Goal: Task Accomplishment & Management: Use online tool/utility

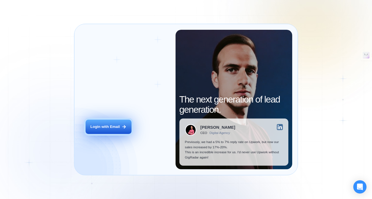
click at [120, 128] on button "Login with Email" at bounding box center [109, 127] width 46 height 14
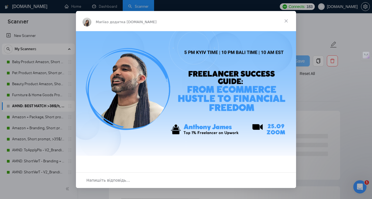
click at [286, 22] on span "Закрити" at bounding box center [287, 21] width 20 height 20
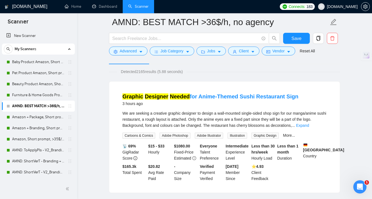
scroll to position [34, 0]
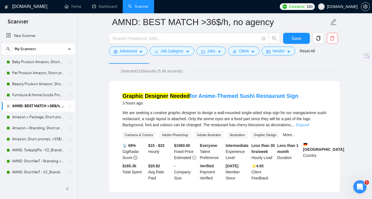
click at [309, 125] on link "Expand" at bounding box center [302, 125] width 13 height 4
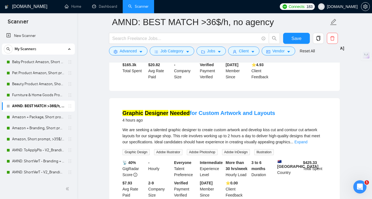
scroll to position [154, 0]
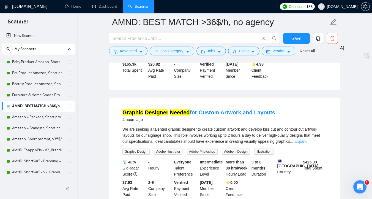
click at [308, 141] on link "Expand" at bounding box center [301, 141] width 13 height 4
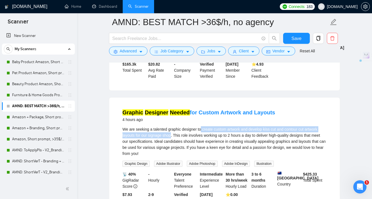
drag, startPoint x: 204, startPoint y: 130, endPoint x: 172, endPoint y: 135, distance: 32.4
click at [172, 135] on div "We are seeking a talented graphic designer to create custom artwork and develop…" at bounding box center [225, 141] width 204 height 30
click at [169, 137] on div at bounding box center [169, 137] width 0 height 0
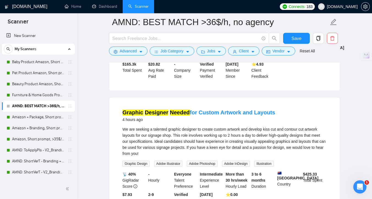
click at [175, 148] on div "We are seeking a talented graphic designer to create custom artwork and develop…" at bounding box center [225, 141] width 204 height 30
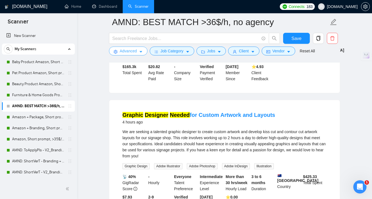
click at [126, 52] on span "Advanced" at bounding box center [128, 51] width 17 height 6
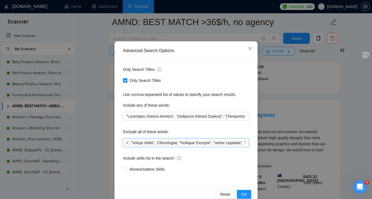
scroll to position [0, 300]
drag, startPoint x: 165, startPoint y: 143, endPoint x: 136, endPoint y: 142, distance: 28.7
click at [136, 143] on input "text" at bounding box center [186, 142] width 126 height 9
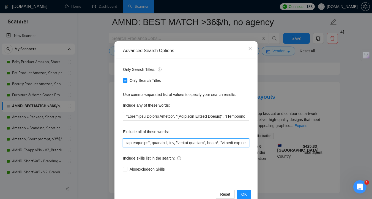
scroll to position [0, 627]
drag, startPoint x: 200, startPoint y: 143, endPoint x: 191, endPoint y: 143, distance: 8.5
click at [191, 143] on input "text" at bounding box center [186, 142] width 126 height 9
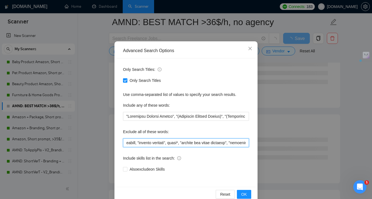
drag, startPoint x: 210, startPoint y: 143, endPoint x: 200, endPoint y: 143, distance: 10.2
click at [200, 143] on input "text" at bounding box center [186, 142] width 126 height 9
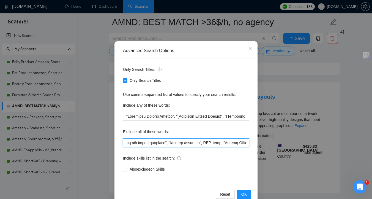
scroll to position [0, 1109]
drag, startPoint x: 179, startPoint y: 142, endPoint x: 150, endPoint y: 142, distance: 29.2
click at [150, 142] on input "text" at bounding box center [186, 142] width 126 height 9
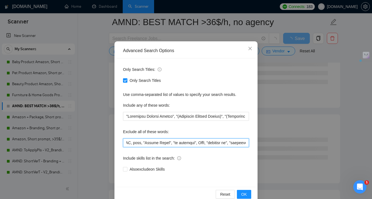
drag, startPoint x: 199, startPoint y: 143, endPoint x: 160, endPoint y: 143, distance: 39.1
click at [160, 143] on input "text" at bounding box center [186, 142] width 126 height 9
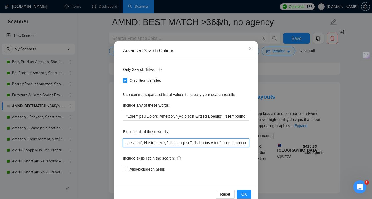
scroll to position [0, 1463]
drag, startPoint x: 206, startPoint y: 143, endPoint x: 184, endPoint y: 142, distance: 21.5
click at [184, 143] on input "text" at bounding box center [186, 142] width 126 height 9
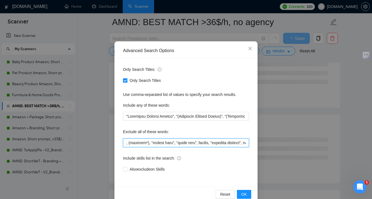
scroll to position [0, 1604]
click at [148, 142] on input "text" at bounding box center [186, 142] width 126 height 9
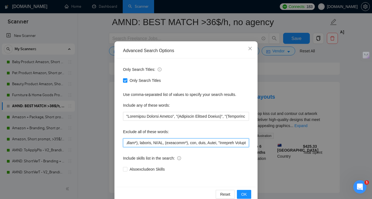
scroll to position [0, 2056]
drag, startPoint x: 190, startPoint y: 143, endPoint x: 174, endPoint y: 144, distance: 16.3
click at [174, 144] on input "text" at bounding box center [186, 142] width 126 height 9
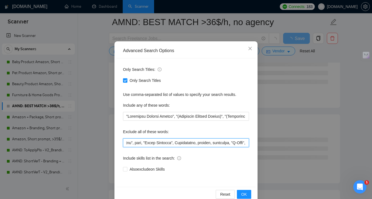
scroll to position [0, 2206]
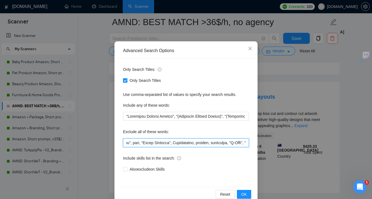
drag, startPoint x: 200, startPoint y: 143, endPoint x: 169, endPoint y: 143, distance: 30.9
click at [169, 144] on input "text" at bounding box center [186, 142] width 126 height 9
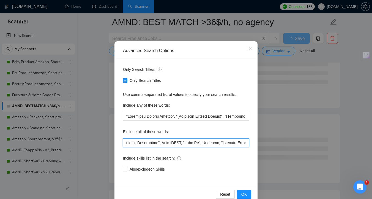
scroll to position [0, 2320]
drag, startPoint x: 232, startPoint y: 144, endPoint x: 175, endPoint y: 143, distance: 57.0
click at [175, 143] on input "text" at bounding box center [186, 142] width 126 height 9
drag, startPoint x: 193, startPoint y: 143, endPoint x: 167, endPoint y: 143, distance: 25.9
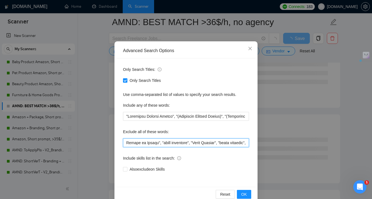
click at [167, 143] on input "text" at bounding box center [186, 142] width 126 height 9
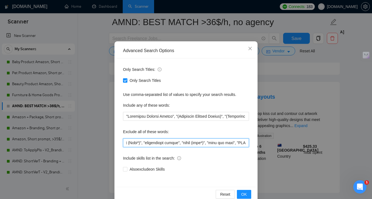
scroll to position [0, 3670]
drag, startPoint x: 206, startPoint y: 142, endPoint x: 165, endPoint y: 142, distance: 41.3
click at [165, 143] on input "text" at bounding box center [186, 142] width 126 height 9
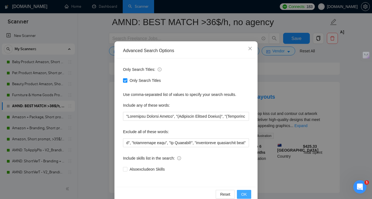
click at [244, 192] on span "OK" at bounding box center [245, 194] width 6 height 6
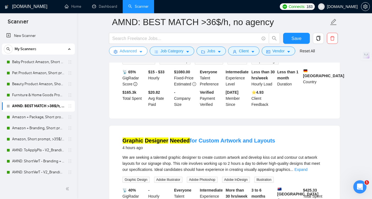
scroll to position [112, 0]
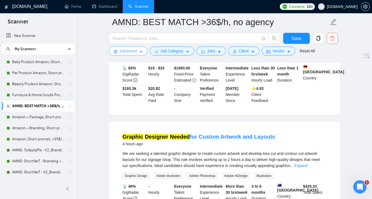
click at [131, 52] on span "Advanced" at bounding box center [128, 51] width 17 height 6
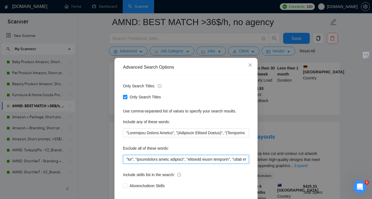
click at [126, 162] on input "text" at bounding box center [186, 159] width 126 height 9
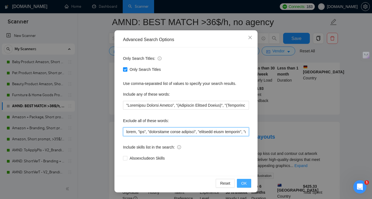
type input "small, "ads", "maintaining brand identity", "maintain brand identity", "based i…"
click at [244, 182] on span "OK" at bounding box center [245, 183] width 6 height 6
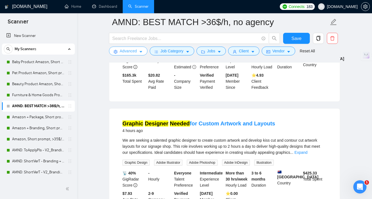
scroll to position [126, 0]
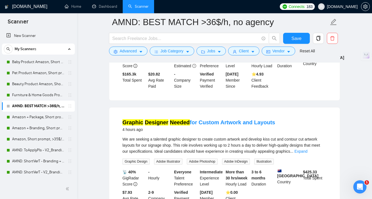
click at [240, 139] on span "We are seeking a talented graphic designer to create custom artwork and develop…" at bounding box center [222, 145] width 198 height 17
copy span "artwork"
drag, startPoint x: 240, startPoint y: 139, endPoint x: 285, endPoint y: 120, distance: 49.8
click at [285, 120] on li "Graphic Designer Needed for Custom Artwork and Layouts 4 hours ago We are seeki…" at bounding box center [225, 163] width 218 height 98
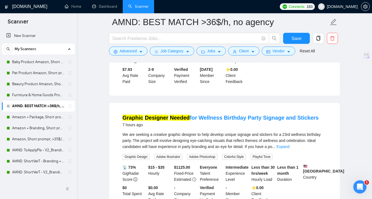
scroll to position [250, 0]
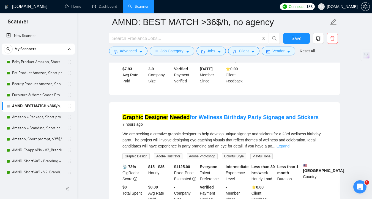
click at [290, 147] on link "Expand" at bounding box center [283, 146] width 13 height 4
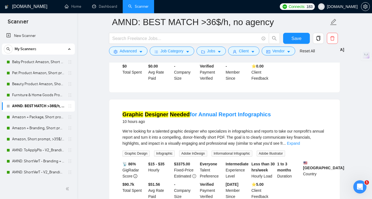
scroll to position [377, 0]
click at [300, 145] on link "Expand" at bounding box center [293, 143] width 13 height 4
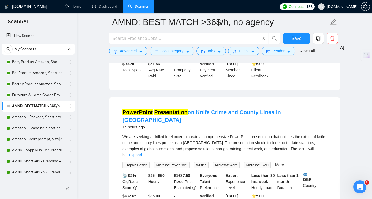
scroll to position [533, 0]
click at [142, 153] on link "Expand" at bounding box center [135, 155] width 13 height 4
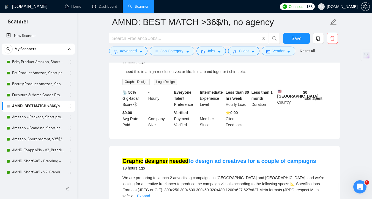
scroll to position [858, 0]
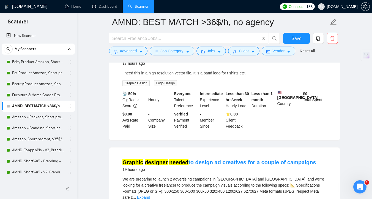
click at [237, 76] on div "I need this in a high resolution vector file. It is a band logo for t shirts et…" at bounding box center [225, 73] width 204 height 6
copy div "shirts"
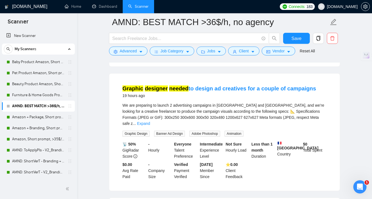
scroll to position [931, 0]
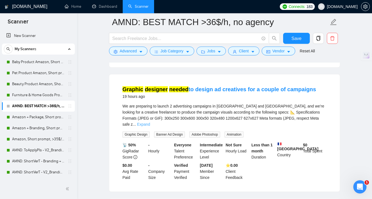
click at [150, 126] on link "Expand" at bounding box center [143, 124] width 13 height 4
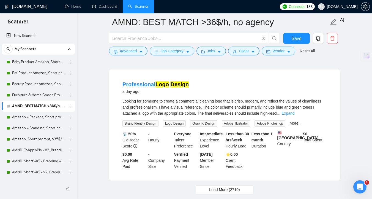
scroll to position [1191, 0]
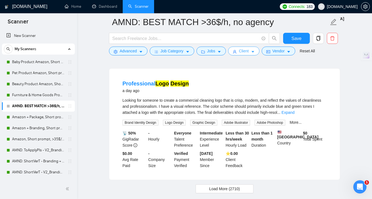
click at [248, 52] on span "Client" at bounding box center [244, 51] width 10 height 6
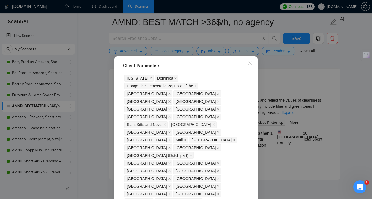
scroll to position [429, 0]
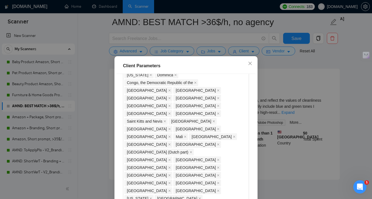
click at [344, 112] on div "Client Parameters Client Location Include Client Countries Select Exclude Clien…" at bounding box center [186, 99] width 372 height 199
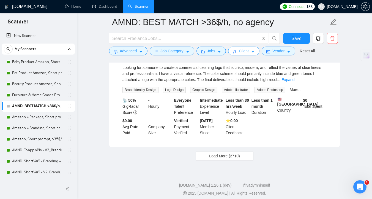
scroll to position [1240, 0]
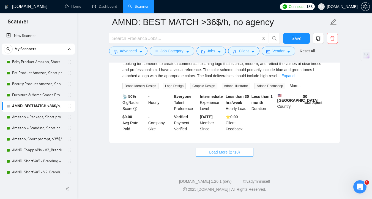
click at [244, 151] on button "Load More (2710)" at bounding box center [225, 152] width 58 height 9
click at [241, 51] on button "Client" at bounding box center [243, 51] width 31 height 9
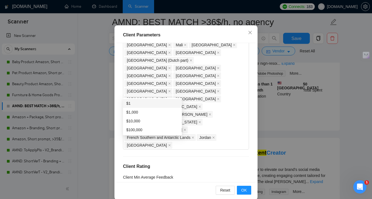
scroll to position [38, 0]
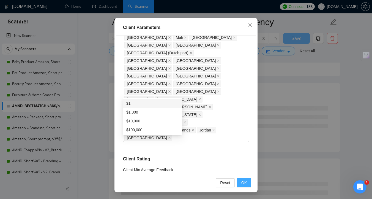
type input "1"
click at [246, 180] on span "OK" at bounding box center [245, 183] width 6 height 6
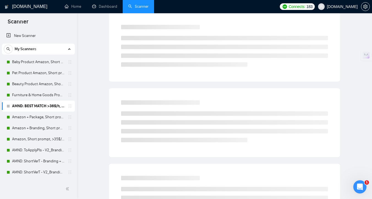
scroll to position [0, 0]
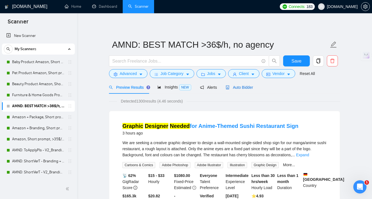
click at [241, 87] on span "Auto Bidder" at bounding box center [239, 87] width 27 height 4
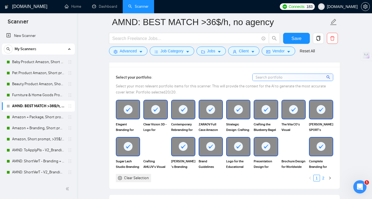
scroll to position [506, 0]
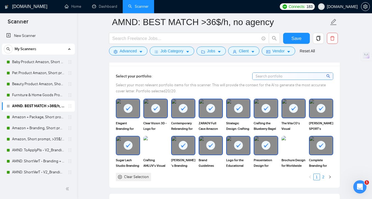
click at [324, 179] on link "2" at bounding box center [324, 177] width 6 height 6
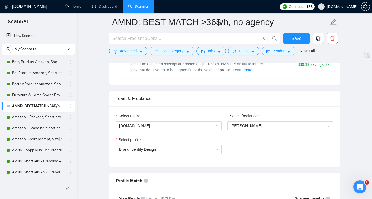
scroll to position [247, 0]
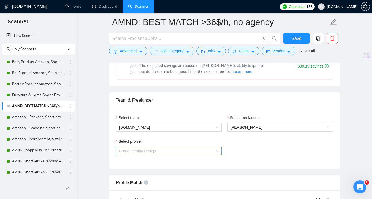
click at [190, 148] on span "Brand Identity Design" at bounding box center [168, 151] width 99 height 8
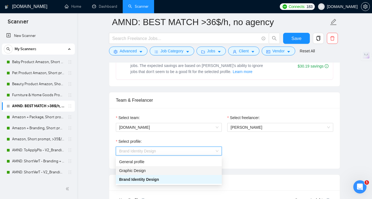
click at [190, 171] on div "Graphic Design" at bounding box center [168, 170] width 99 height 6
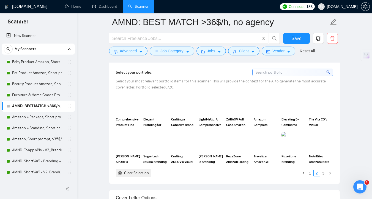
scroll to position [521, 0]
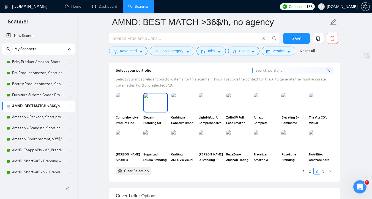
click at [158, 109] on img at bounding box center [155, 102] width 23 height 18
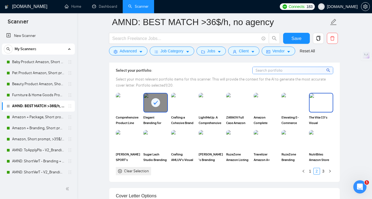
click at [316, 105] on img at bounding box center [321, 102] width 23 height 18
click at [128, 146] on img at bounding box center [128, 140] width 23 height 18
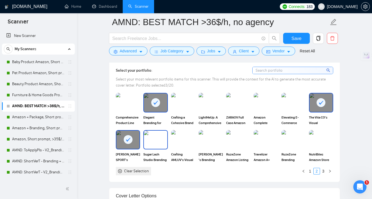
click at [153, 146] on img at bounding box center [155, 140] width 23 height 18
click at [189, 146] on img at bounding box center [183, 140] width 23 height 18
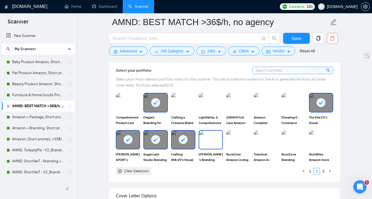
click at [216, 150] on div "[PERSON_NAME]'s Branding Transformation" at bounding box center [211, 146] width 24 height 33
click at [310, 171] on link "1" at bounding box center [310, 171] width 6 height 6
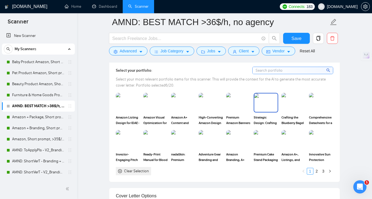
click at [265, 101] on img at bounding box center [266, 102] width 23 height 18
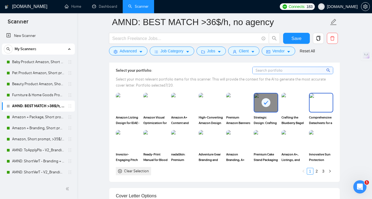
click at [323, 102] on img at bounding box center [321, 102] width 23 height 18
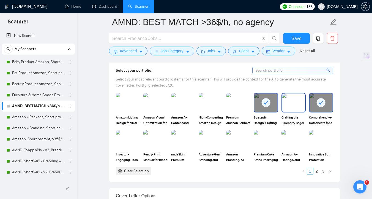
click at [289, 102] on img at bounding box center [293, 102] width 23 height 18
click at [131, 140] on img at bounding box center [128, 140] width 23 height 18
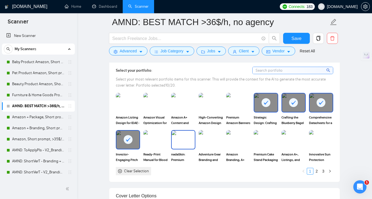
click at [187, 142] on img at bounding box center [183, 140] width 23 height 18
click at [214, 142] on img at bounding box center [210, 140] width 23 height 18
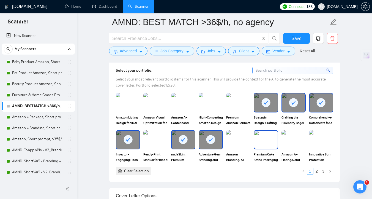
click at [268, 147] on img at bounding box center [266, 140] width 23 height 18
click at [324, 171] on link "3" at bounding box center [324, 171] width 6 height 6
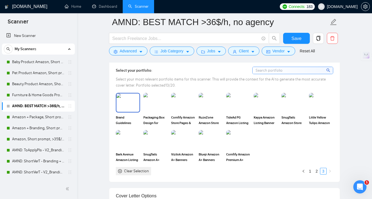
click at [122, 110] on img at bounding box center [128, 102] width 23 height 18
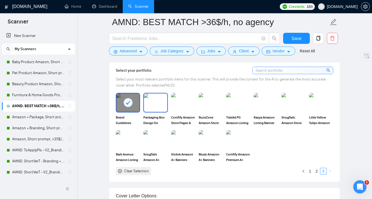
click at [158, 110] on img at bounding box center [155, 102] width 23 height 18
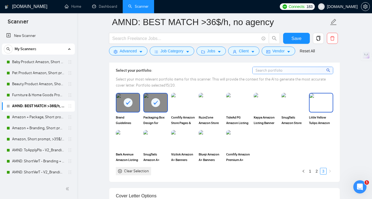
click at [325, 100] on img at bounding box center [321, 102] width 23 height 18
click at [317, 170] on link "2" at bounding box center [317, 171] width 6 height 6
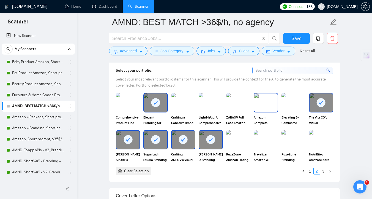
click at [258, 109] on img at bounding box center [266, 102] width 23 height 18
click at [309, 171] on link "1" at bounding box center [310, 171] width 6 height 6
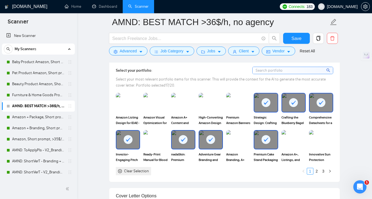
click at [154, 142] on img at bounding box center [156, 139] width 24 height 19
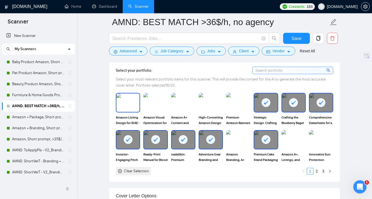
click at [123, 108] on img at bounding box center [128, 102] width 23 height 18
click at [148, 108] on img at bounding box center [156, 102] width 24 height 19
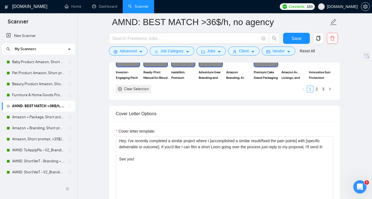
scroll to position [368, 0]
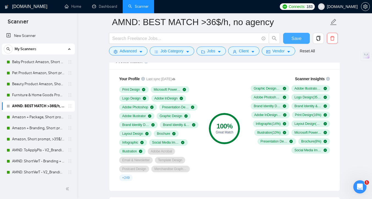
click at [292, 40] on button "Save" at bounding box center [296, 38] width 27 height 11
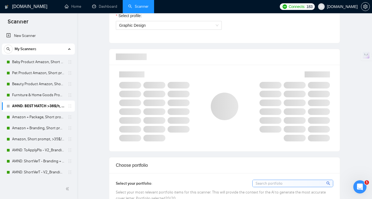
scroll to position [0, 0]
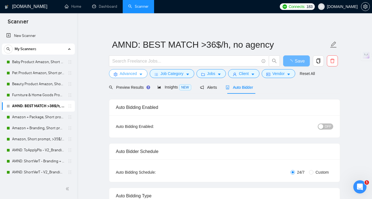
click at [139, 75] on icon "caret-down" at bounding box center [141, 74] width 4 height 4
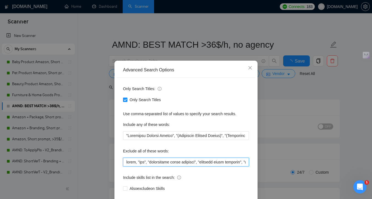
click at [127, 162] on input "text" at bounding box center [186, 162] width 126 height 9
paste input "artwork, (shirt*),"
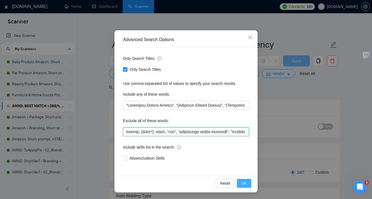
type input "artwork, (shirt*), small, "ads", "maintaining brand identity", "maintain brand …"
click at [248, 185] on button "OK" at bounding box center [244, 183] width 14 height 9
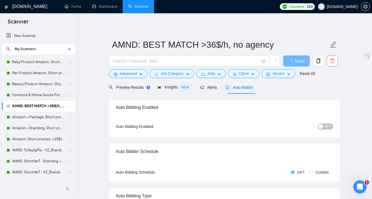
scroll to position [3, 0]
click at [138, 86] on span "Preview Results" at bounding box center [129, 87] width 40 height 4
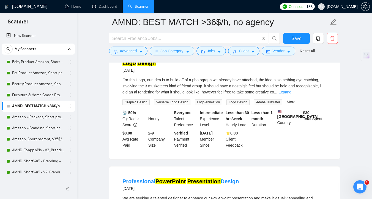
scroll to position [791, 0]
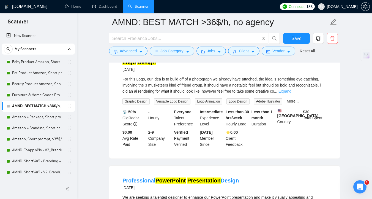
click at [292, 89] on link "Expand" at bounding box center [285, 91] width 13 height 4
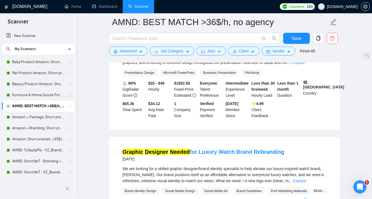
scroll to position [942, 0]
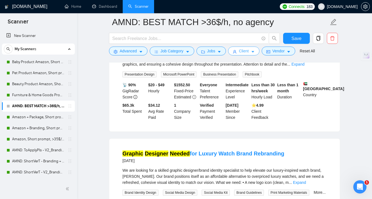
click at [241, 53] on button "Client" at bounding box center [243, 51] width 31 height 9
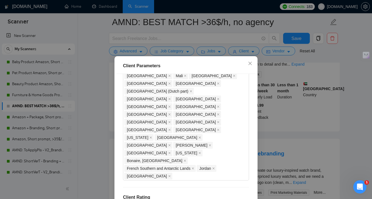
click at [110, 90] on div "Client Parameters Client Location Include Client Countries Select Exclude Clien…" at bounding box center [186, 99] width 372 height 199
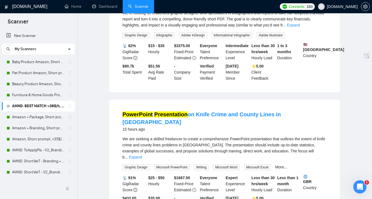
scroll to position [0, 0]
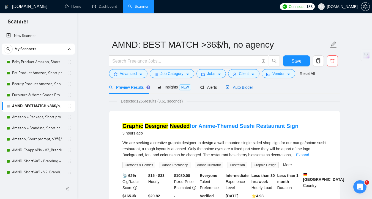
click at [237, 87] on span "Auto Bidder" at bounding box center [239, 87] width 27 height 4
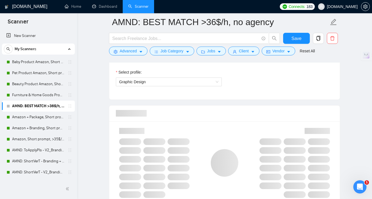
scroll to position [260, 0]
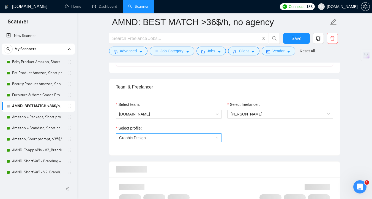
click at [139, 139] on span "Graphic Design" at bounding box center [132, 138] width 27 height 4
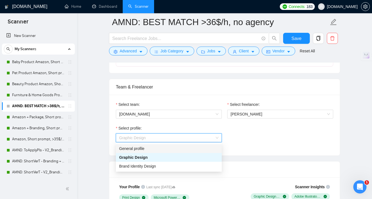
click at [142, 149] on div "General profile" at bounding box center [168, 148] width 99 height 6
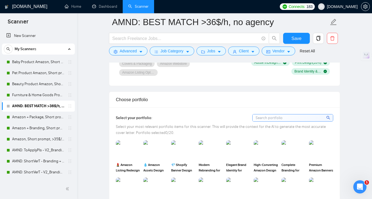
scroll to position [495, 0]
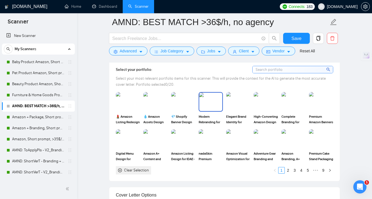
click at [215, 105] on img at bounding box center [210, 102] width 23 height 18
click at [236, 106] on img at bounding box center [238, 102] width 23 height 18
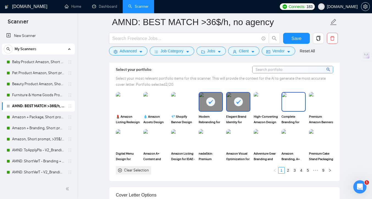
click at [293, 105] on img at bounding box center [293, 102] width 23 height 18
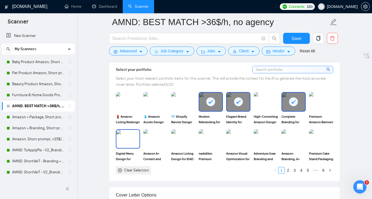
click at [124, 139] on img at bounding box center [128, 139] width 23 height 18
click at [217, 141] on img at bounding box center [210, 139] width 23 height 18
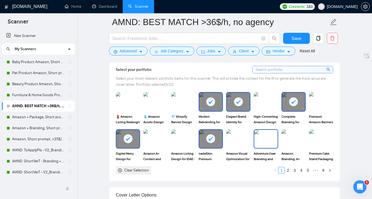
click at [273, 142] on img at bounding box center [266, 139] width 23 height 18
click at [317, 141] on img at bounding box center [321, 139] width 23 height 18
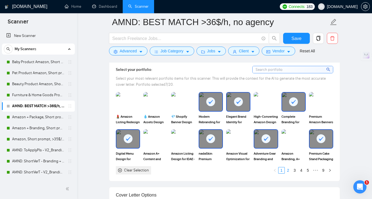
click at [289, 170] on link "2" at bounding box center [288, 170] width 6 height 6
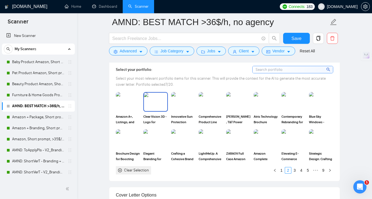
click at [153, 107] on img at bounding box center [155, 102] width 23 height 18
click at [240, 107] on img at bounding box center [238, 102] width 23 height 18
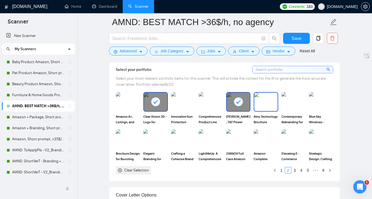
click at [261, 107] on img at bounding box center [266, 102] width 23 height 18
click at [321, 106] on img at bounding box center [321, 102] width 23 height 18
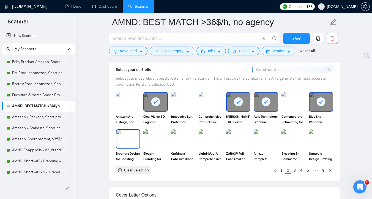
click at [127, 141] on img at bounding box center [128, 139] width 23 height 18
click at [160, 141] on img at bounding box center [155, 139] width 23 height 18
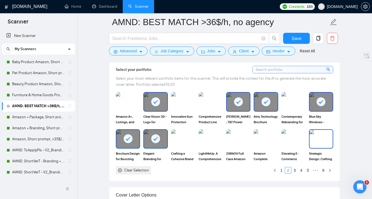
click at [321, 142] on img at bounding box center [321, 139] width 23 height 18
click at [295, 171] on link "3" at bounding box center [295, 170] width 6 height 6
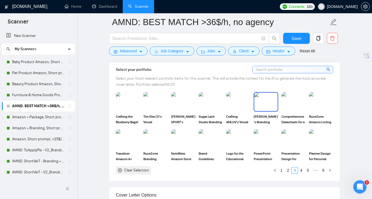
click at [261, 114] on span "[PERSON_NAME]'s Branding Transformation" at bounding box center [266, 119] width 24 height 11
click at [291, 112] on div "Comprehensive Datasheets for a NUE Products Design" at bounding box center [294, 108] width 24 height 33
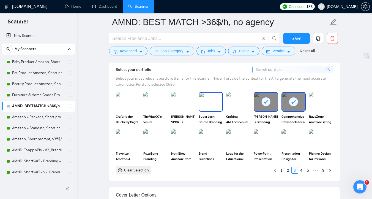
click at [206, 110] on img at bounding box center [210, 102] width 23 height 18
click at [189, 109] on img at bounding box center [183, 102] width 23 height 18
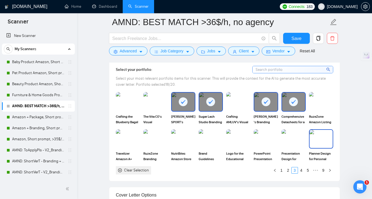
click at [322, 140] on img at bounding box center [321, 139] width 23 height 18
click at [289, 144] on img at bounding box center [293, 139] width 23 height 18
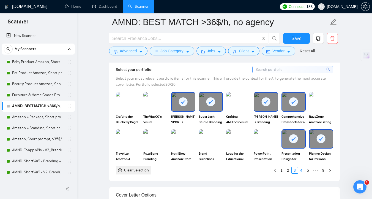
click at [302, 170] on link "4" at bounding box center [302, 170] width 6 height 6
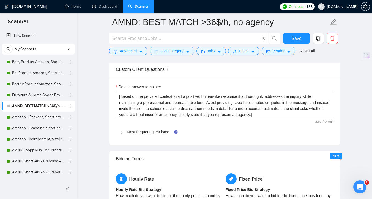
scroll to position [800, 0]
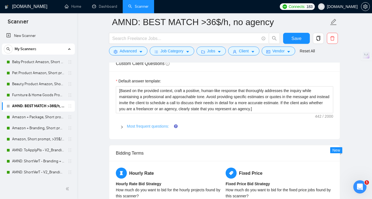
click at [142, 126] on link "Most frequent questions:" at bounding box center [148, 126] width 42 height 4
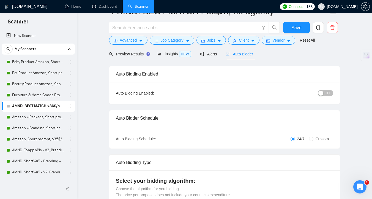
scroll to position [0, 0]
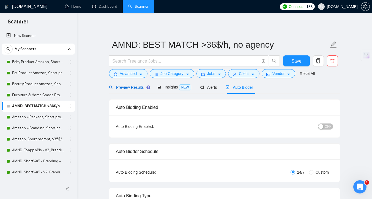
click at [135, 87] on span "Preview Results" at bounding box center [129, 87] width 40 height 4
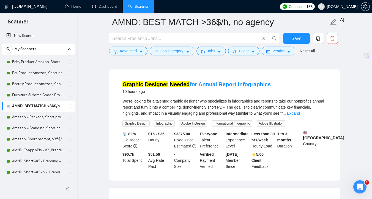
scroll to position [210, 0]
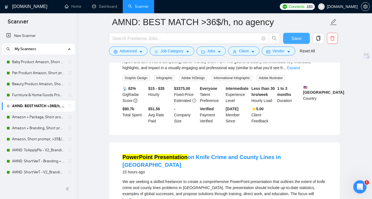
click at [303, 35] on button "Save" at bounding box center [296, 38] width 27 height 11
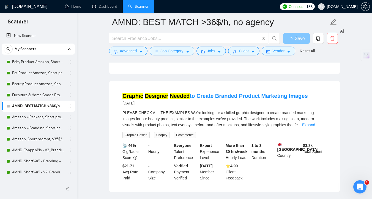
scroll to position [521, 0]
click at [315, 122] on link "Expand" at bounding box center [308, 124] width 13 height 4
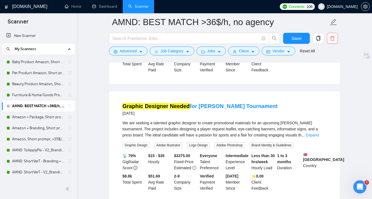
scroll to position [1126, 0]
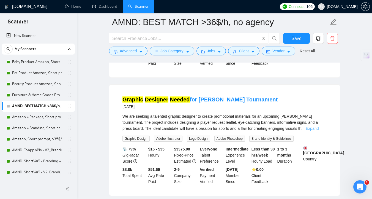
click at [316, 131] on link "Expand" at bounding box center [312, 128] width 13 height 4
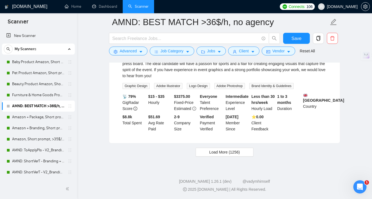
scroll to position [1207, 0]
click at [246, 155] on button "Load More (1256)" at bounding box center [225, 152] width 58 height 9
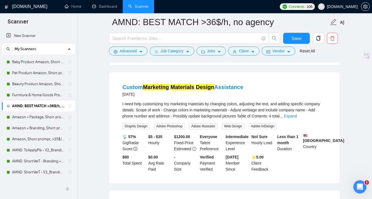
scroll to position [1270, 0]
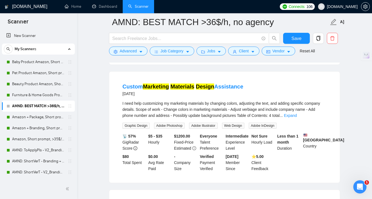
click at [260, 118] on span "I need help customizing my marketing materials by changing colors, adjusting th…" at bounding box center [222, 109] width 198 height 17
copy span "Adjust"
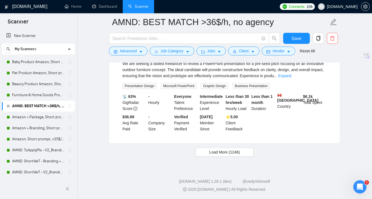
scroll to position [2374, 0]
click at [238, 155] on span "Load More (1246)" at bounding box center [224, 152] width 31 height 6
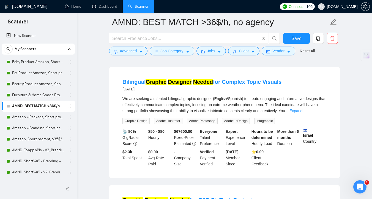
scroll to position [2577, 0]
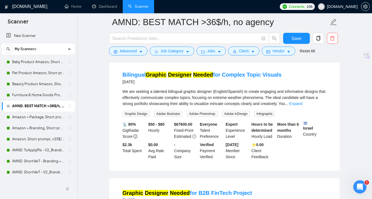
click at [176, 106] on span "We are seeking a talented bilingual graphic designer (English/Spanish) to creat…" at bounding box center [224, 97] width 203 height 17
copy span "bilingual"
click at [303, 106] on link "Expand" at bounding box center [296, 103] width 13 height 4
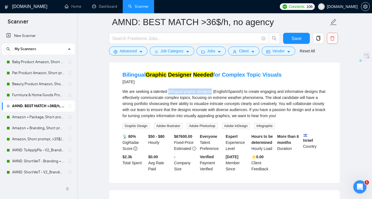
drag, startPoint x: 170, startPoint y: 128, endPoint x: 215, endPoint y: 127, distance: 44.9
click at [215, 119] on div "We are seeking a talented bilingual graphic designer (English/Spanish) to creat…" at bounding box center [225, 103] width 204 height 30
copy div "bilingual graphic designer"
drag, startPoint x: 215, startPoint y: 127, endPoint x: 307, endPoint y: 76, distance: 104.8
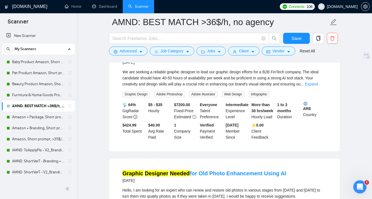
scroll to position [2728, 0]
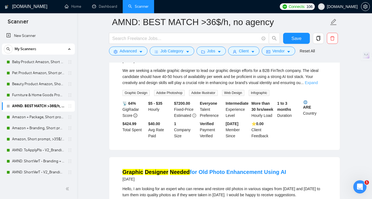
click at [317, 85] on link "Expand" at bounding box center [311, 82] width 13 height 4
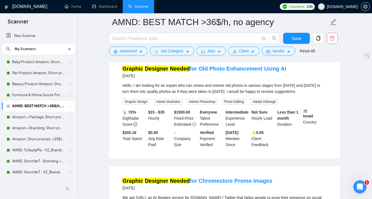
scroll to position [2844, 0]
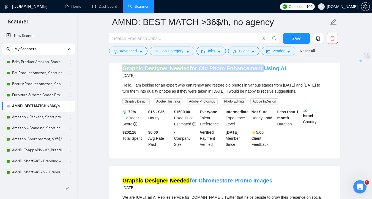
drag, startPoint x: 258, startPoint y: 97, endPoint x: 258, endPoint y: 104, distance: 6.3
click at [259, 104] on li "Graphic Designer Needed for Old Photo Enhancement Using AI [DATE] Hello, I am l…" at bounding box center [225, 106] width 218 height 92
copy link "Graphic Designer Needed for Old Photo Enhancement"
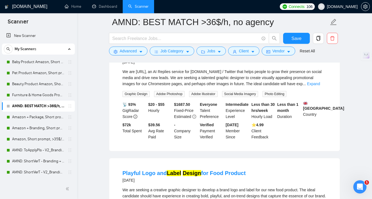
scroll to position [2971, 0]
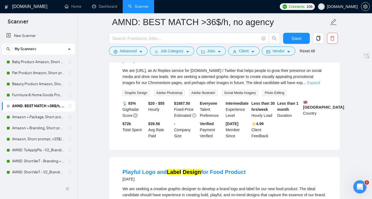
click at [320, 85] on link "Expand" at bounding box center [313, 82] width 13 height 4
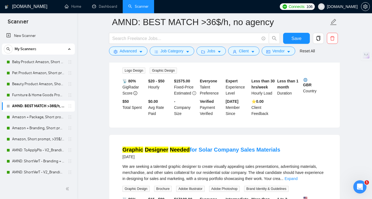
scroll to position [3235, 0]
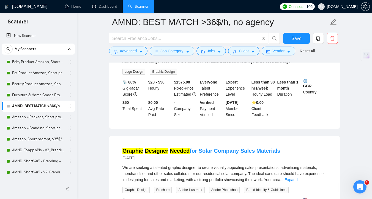
click at [257, 55] on div "Create A Logo Design Based On An Existing Picture [DATE]" at bounding box center [225, 48] width 204 height 14
drag, startPoint x: 268, startPoint y: 82, endPoint x: 179, endPoint y: 85, distance: 89.0
click at [179, 55] on div "Create A Logo Design Based On An Existing Picture [DATE]" at bounding box center [225, 48] width 204 height 14
copy link "Based On An Existing Picture"
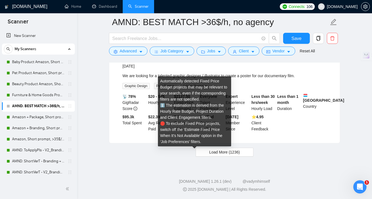
scroll to position [3587, 0]
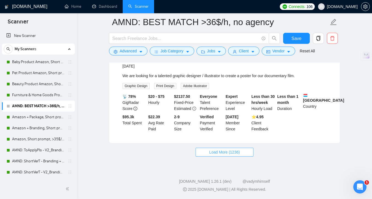
click at [216, 155] on span "Load More (1236)" at bounding box center [224, 152] width 31 height 6
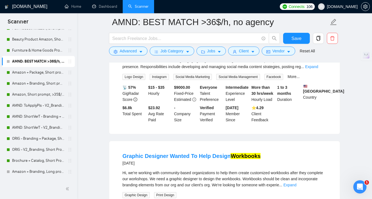
scroll to position [3809, 0]
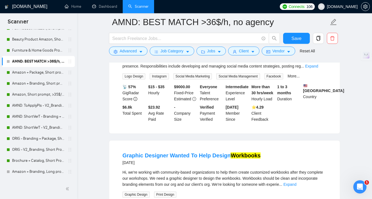
click at [275, 68] on span "We are seeking a talented social media content creator and manager for our lugg…" at bounding box center [221, 60] width 196 height 17
copy span "UGC"
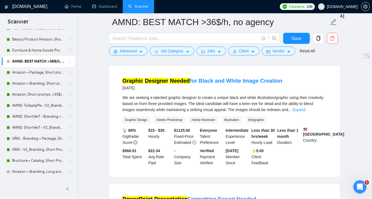
scroll to position [4235, 0]
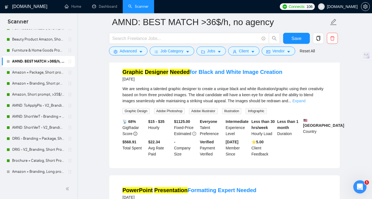
click at [306, 103] on link "Expand" at bounding box center [299, 101] width 13 height 4
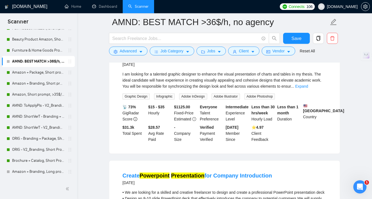
scroll to position [4501, 0]
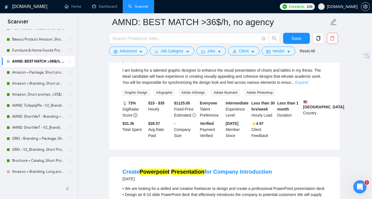
click at [309, 85] on link "Expand" at bounding box center [302, 82] width 13 height 4
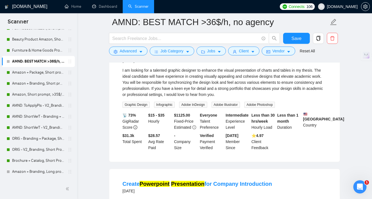
click at [314, 98] on div "I am looking for a talented graphic designer to enhance the visual presentation…" at bounding box center [225, 82] width 204 height 30
click at [310, 114] on div at bounding box center [310, 114] width 0 height 0
click at [300, 98] on div "I am looking for a talented graphic designer to enhance the visual presentation…" at bounding box center [225, 82] width 204 height 30
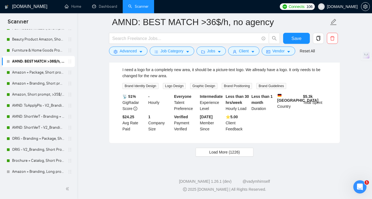
scroll to position [4789, 0]
click at [225, 155] on span "Load More (1226)" at bounding box center [224, 152] width 31 height 6
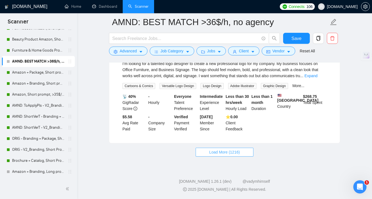
scroll to position [5999, 0]
click at [222, 152] on span "Load More (1216)" at bounding box center [224, 152] width 31 height 6
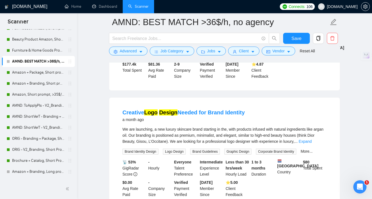
scroll to position [6776, 0]
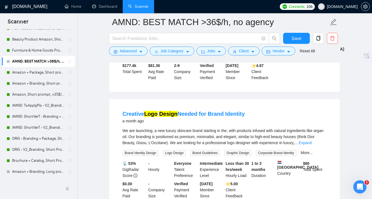
click at [152, 28] on div "I need a graphic designer to create a few variations of the character attached …" at bounding box center [225, 18] width 204 height 18
copy div "character"
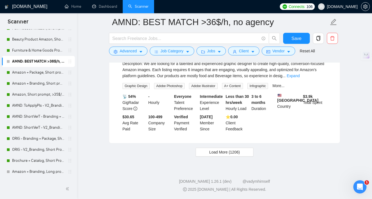
scroll to position [7176, 0]
click at [217, 154] on span "Load More (1206)" at bounding box center [224, 152] width 31 height 6
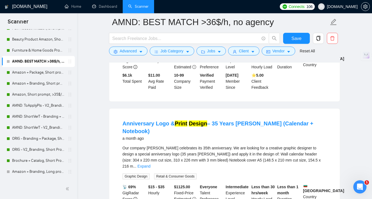
scroll to position [7248, 0]
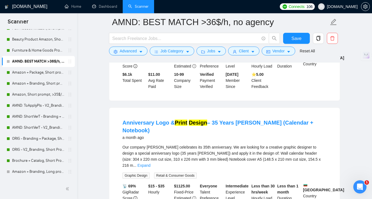
click at [237, 36] on span "We are seeking a talented and creative social media content producer to develop…" at bounding box center [222, 27] width 198 height 17
copy span "producer"
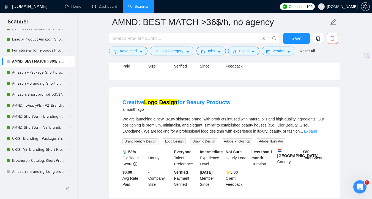
scroll to position [6891, 0]
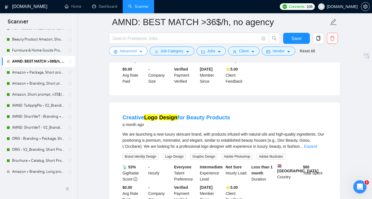
click at [123, 52] on span "Advanced" at bounding box center [128, 51] width 17 height 6
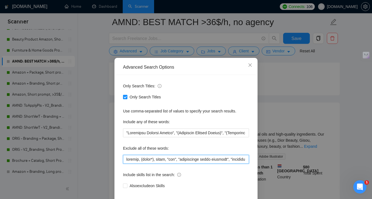
click at [125, 163] on input "text" at bounding box center [186, 159] width 126 height 9
paste input "(redraw*), (Adjust*), "bilingual graphic designer", "bilingual designer", "Phot…"
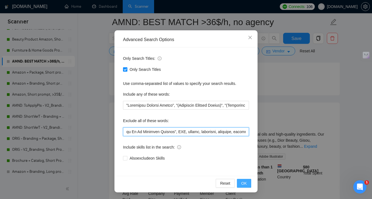
type input "(redraw*), (Adjust*), "bilingual graphic designer", "bilingual designer", "Phot…"
click at [246, 183] on span "OK" at bounding box center [245, 183] width 6 height 6
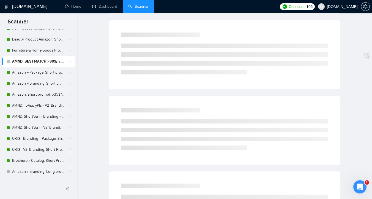
scroll to position [0, 0]
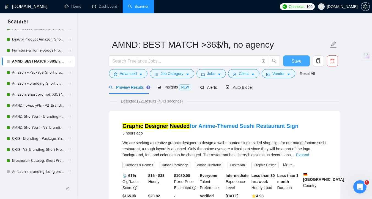
click at [299, 60] on span "Save" at bounding box center [297, 61] width 10 height 7
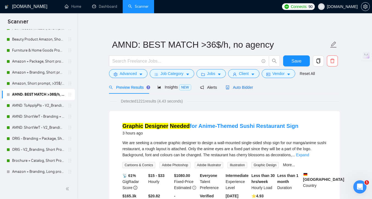
click at [249, 88] on span "Auto Bidder" at bounding box center [239, 87] width 27 height 4
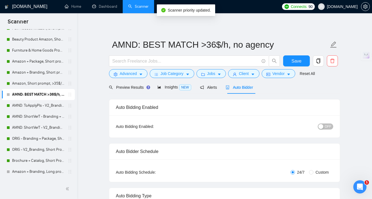
click at [323, 126] on div "button" at bounding box center [321, 126] width 5 height 5
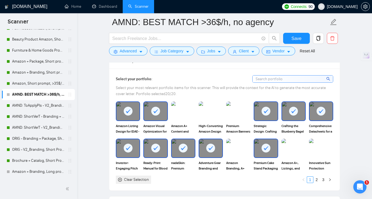
scroll to position [516, 0]
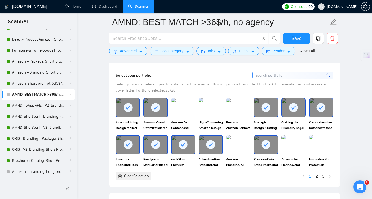
drag, startPoint x: 161, startPoint y: 108, endPoint x: 148, endPoint y: 108, distance: 13.2
click at [159, 108] on div at bounding box center [155, 107] width 23 height 18
click at [135, 109] on div at bounding box center [128, 107] width 23 height 18
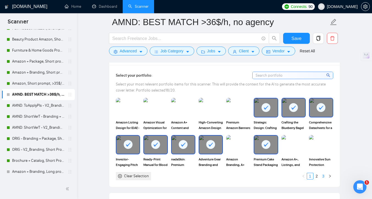
click at [325, 175] on link "3" at bounding box center [324, 176] width 6 height 6
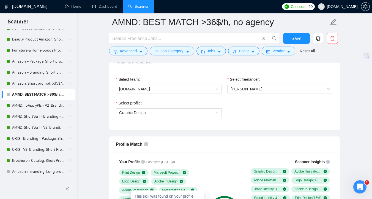
scroll to position [271, 0]
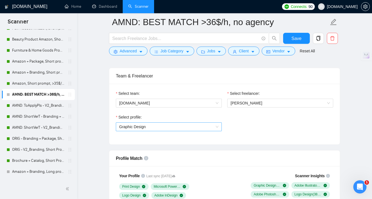
click at [146, 125] on span "Graphic Design" at bounding box center [132, 127] width 27 height 4
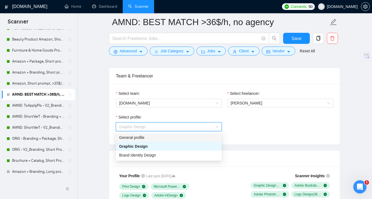
click at [146, 137] on div "General profile" at bounding box center [168, 137] width 99 height 6
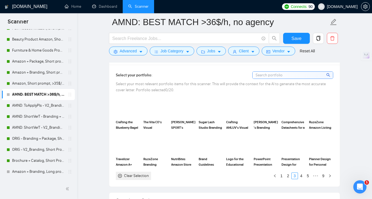
scroll to position [490, 0]
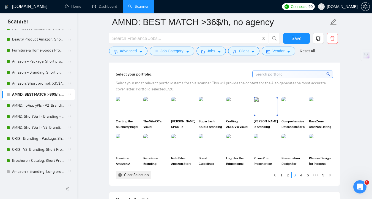
click at [264, 110] on img at bounding box center [266, 106] width 23 height 18
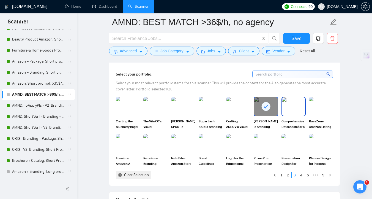
click at [288, 109] on img at bounding box center [293, 106] width 23 height 18
click at [206, 108] on img at bounding box center [210, 106] width 23 height 18
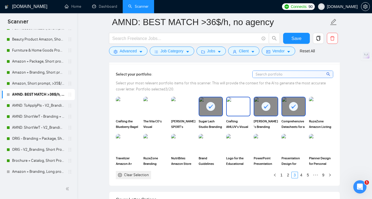
click at [247, 108] on img at bounding box center [238, 106] width 23 height 18
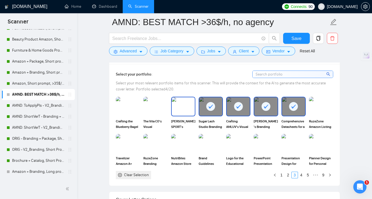
click at [190, 107] on img at bounding box center [183, 106] width 23 height 18
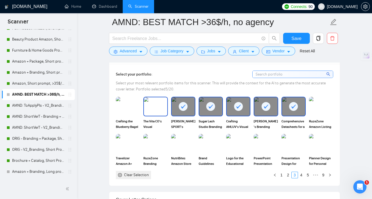
click at [154, 106] on img at bounding box center [155, 106] width 23 height 18
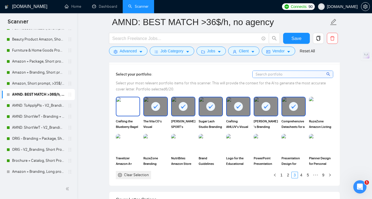
click at [133, 106] on img at bounding box center [128, 106] width 23 height 18
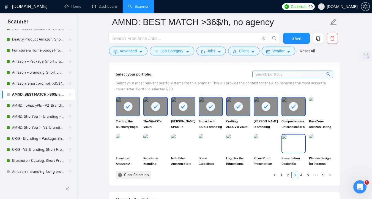
click at [288, 147] on img at bounding box center [293, 143] width 23 height 18
click at [320, 146] on img at bounding box center [321, 143] width 23 height 18
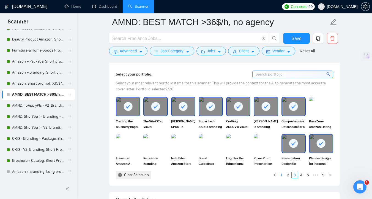
click at [282, 175] on link "1" at bounding box center [282, 175] width 6 height 6
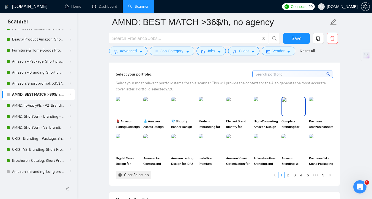
click at [295, 109] on img at bounding box center [293, 106] width 23 height 18
click at [242, 109] on img at bounding box center [238, 106] width 23 height 18
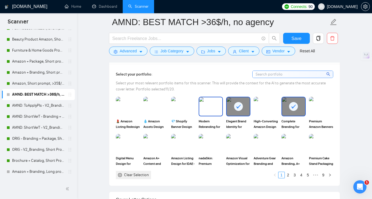
click at [210, 109] on img at bounding box center [210, 106] width 23 height 18
click at [123, 145] on img at bounding box center [128, 143] width 23 height 18
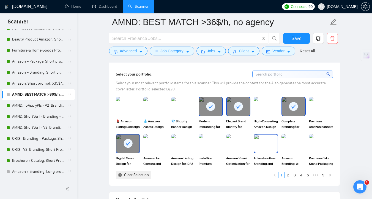
click at [266, 147] on img at bounding box center [266, 143] width 23 height 18
click at [288, 177] on link "2" at bounding box center [288, 175] width 6 height 6
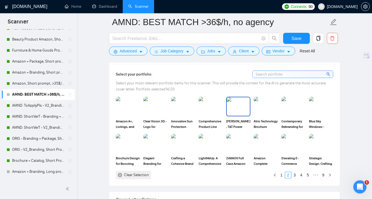
click at [236, 110] on img at bounding box center [238, 106] width 23 height 18
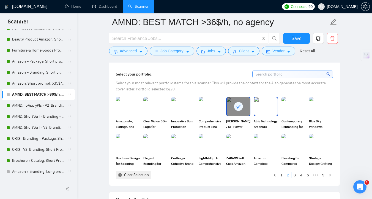
click at [264, 110] on img at bounding box center [266, 106] width 23 height 18
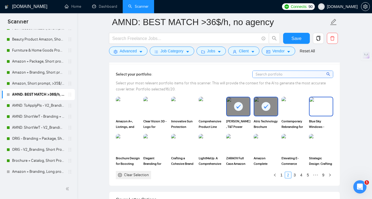
click at [316, 106] on img at bounding box center [321, 106] width 23 height 18
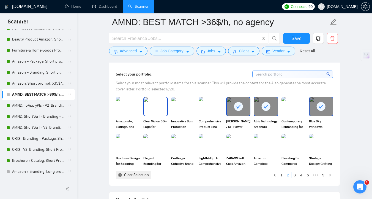
click at [149, 109] on img at bounding box center [155, 106] width 23 height 18
click at [132, 145] on img at bounding box center [128, 143] width 23 height 18
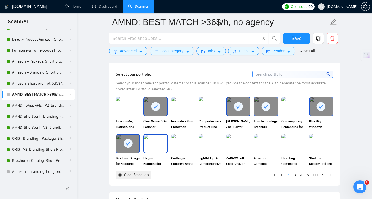
click at [164, 145] on img at bounding box center [155, 143] width 23 height 18
click at [313, 108] on div at bounding box center [321, 106] width 23 height 18
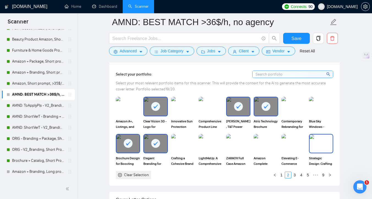
click at [313, 152] on img at bounding box center [321, 143] width 23 height 18
click at [295, 175] on link "3" at bounding box center [295, 175] width 6 height 6
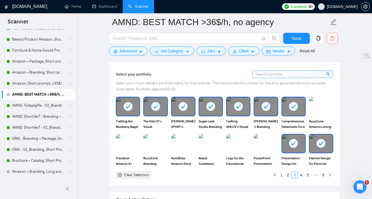
click at [241, 113] on div at bounding box center [238, 106] width 23 height 18
click at [302, 175] on link "4" at bounding box center [302, 175] width 6 height 6
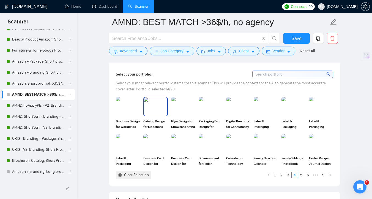
click at [153, 106] on img at bounding box center [155, 106] width 23 height 18
click at [287, 175] on link "3" at bounding box center [288, 175] width 6 height 6
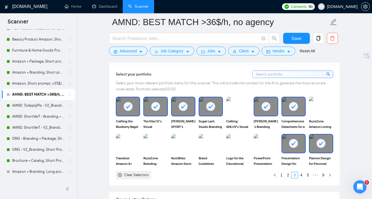
click at [153, 114] on div at bounding box center [155, 106] width 23 height 18
click at [303, 175] on link "4" at bounding box center [302, 175] width 6 height 6
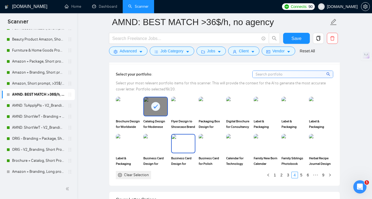
click at [187, 147] on img at bounding box center [183, 143] width 23 height 18
click at [301, 176] on link "5" at bounding box center [302, 175] width 6 height 6
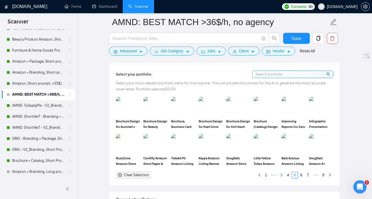
click at [282, 175] on link "3" at bounding box center [282, 175] width 6 height 6
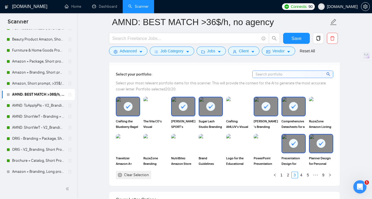
click at [261, 104] on div at bounding box center [266, 106] width 23 height 18
click at [306, 173] on link "5" at bounding box center [308, 175] width 6 height 6
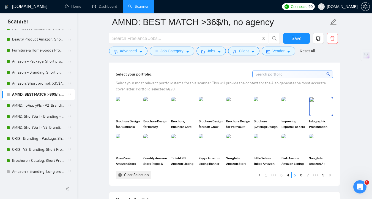
click at [315, 116] on div "Infographic Presentation Design for [PERSON_NAME]+[PERSON_NAME]'s" at bounding box center [321, 113] width 24 height 33
click at [281, 175] on link "3" at bounding box center [282, 175] width 6 height 6
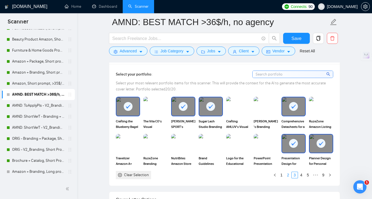
click at [290, 175] on link "2" at bounding box center [288, 175] width 6 height 6
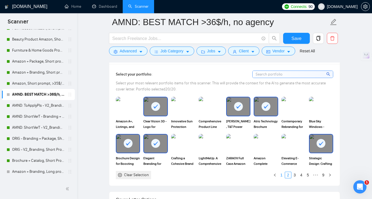
click at [280, 174] on link "1" at bounding box center [282, 175] width 6 height 6
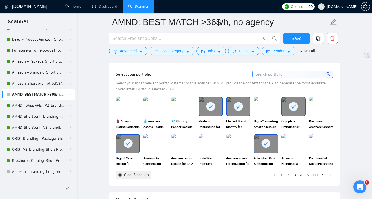
click at [309, 175] on link "5" at bounding box center [308, 175] width 6 height 6
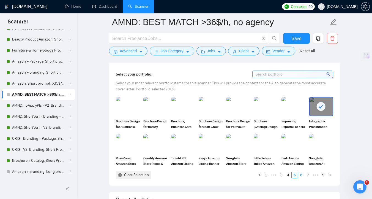
click at [302, 176] on link "6" at bounding box center [302, 175] width 6 height 6
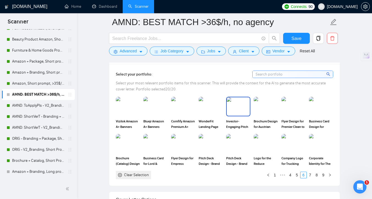
click at [240, 112] on img at bounding box center [238, 106] width 23 height 18
click at [275, 176] on link "1" at bounding box center [275, 175] width 6 height 6
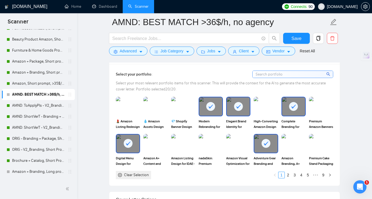
click at [266, 153] on div "Adventure Gear Branding and Design for Amazon Marketplace" at bounding box center [266, 150] width 24 height 33
click at [307, 175] on link "5" at bounding box center [308, 175] width 6 height 6
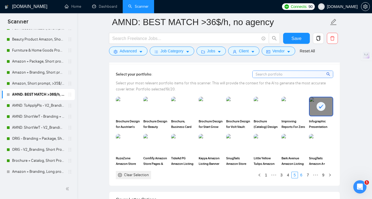
click at [302, 175] on link "6" at bounding box center [302, 175] width 6 height 6
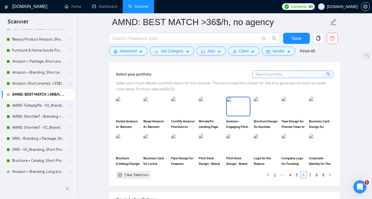
click at [239, 111] on img at bounding box center [238, 106] width 23 height 18
click at [310, 177] on link "7" at bounding box center [310, 175] width 6 height 6
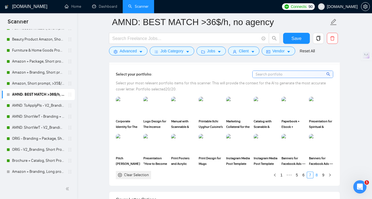
click at [316, 176] on link "8" at bounding box center [317, 175] width 6 height 6
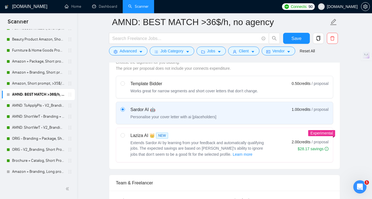
scroll to position [0, 0]
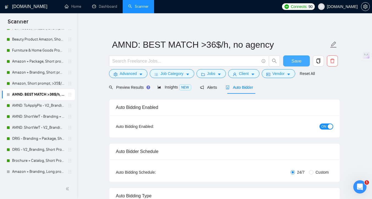
click at [293, 60] on span "Save" at bounding box center [297, 61] width 10 height 7
click at [106, 9] on link "Dashboard" at bounding box center [104, 6] width 25 height 5
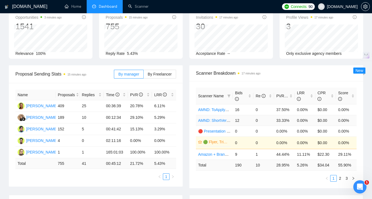
scroll to position [33, 0]
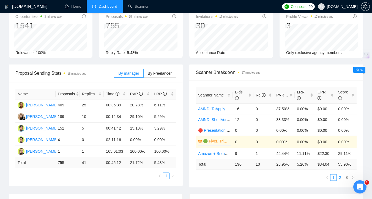
click at [341, 177] on link "2" at bounding box center [340, 177] width 6 height 6
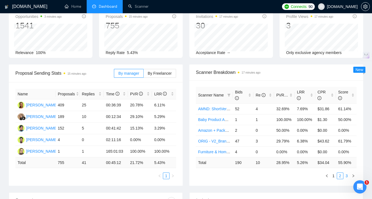
click at [347, 179] on link "3" at bounding box center [347, 176] width 6 height 6
click at [334, 175] on link "1" at bounding box center [334, 176] width 6 height 6
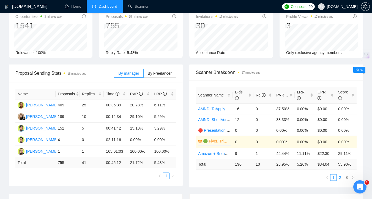
click at [340, 177] on link "2" at bounding box center [340, 177] width 6 height 6
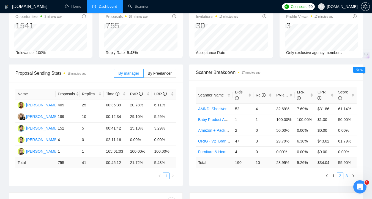
click at [345, 179] on link "3" at bounding box center [347, 176] width 6 height 6
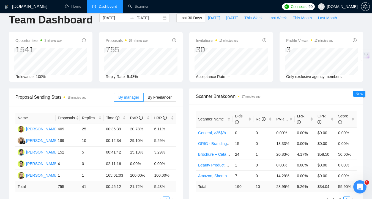
scroll to position [0, 0]
